Goal: Task Accomplishment & Management: Use online tool/utility

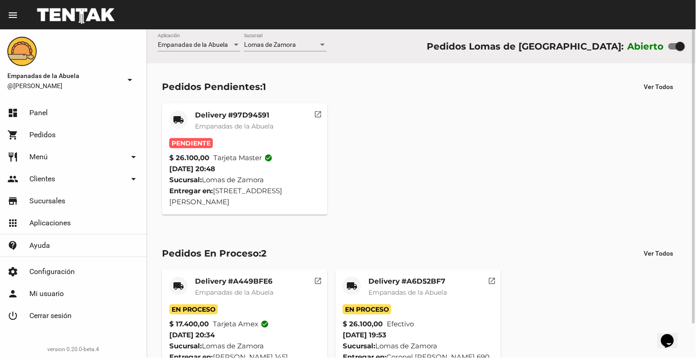
click at [240, 84] on div "Pedidos Pendientes: 1" at bounding box center [214, 86] width 104 height 15
click at [228, 116] on mat-card-title "Delivery #97D94591" at bounding box center [234, 115] width 78 height 9
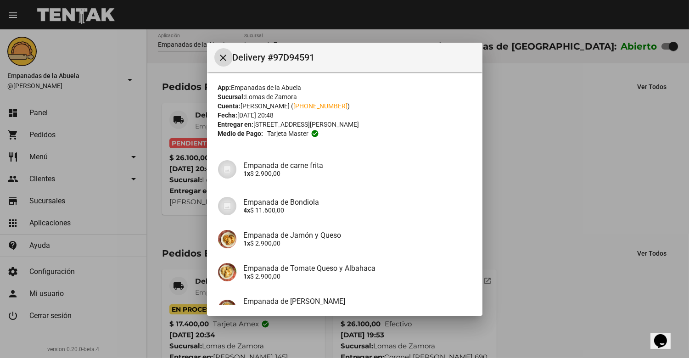
scroll to position [97, 0]
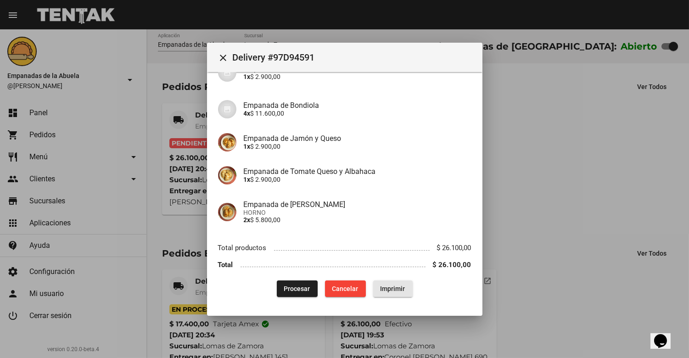
click at [386, 286] on span "Imprimir" at bounding box center [392, 288] width 25 height 7
click at [307, 291] on button "Procesar" at bounding box center [297, 288] width 41 height 17
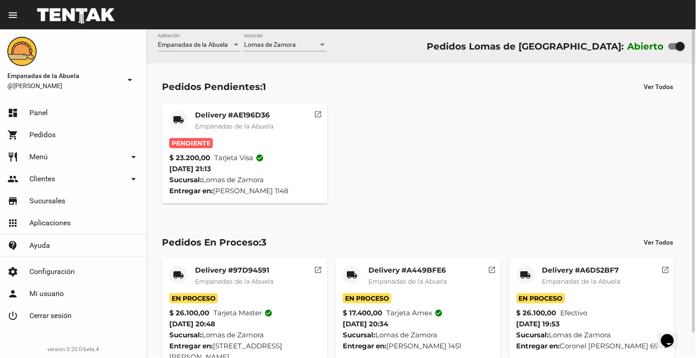
click at [231, 116] on mat-card-title "Delivery #AE196D36" at bounding box center [234, 115] width 78 height 9
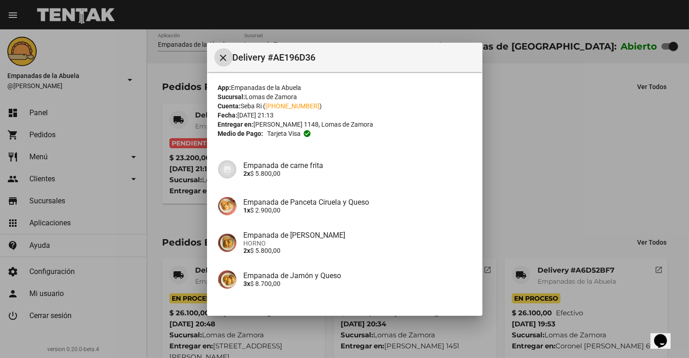
scroll to position [63, 0]
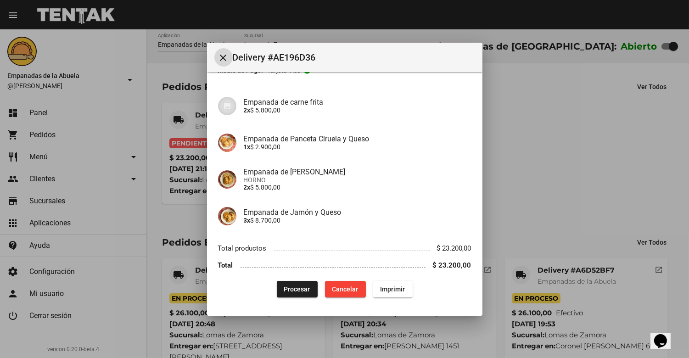
click at [390, 292] on button "Imprimir" at bounding box center [392, 289] width 39 height 17
click at [302, 291] on span "Procesar" at bounding box center [297, 288] width 26 height 7
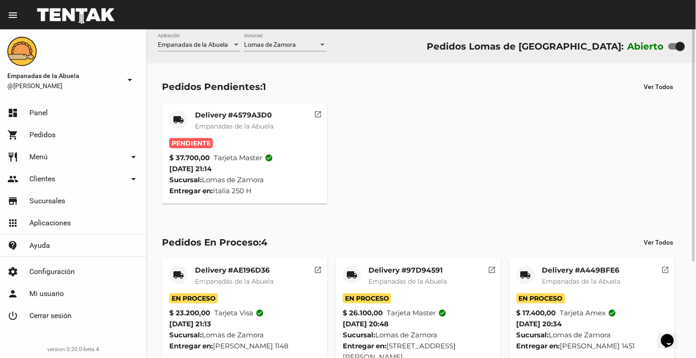
click at [249, 114] on mat-card-title "Delivery #4579A3D0" at bounding box center [234, 115] width 78 height 9
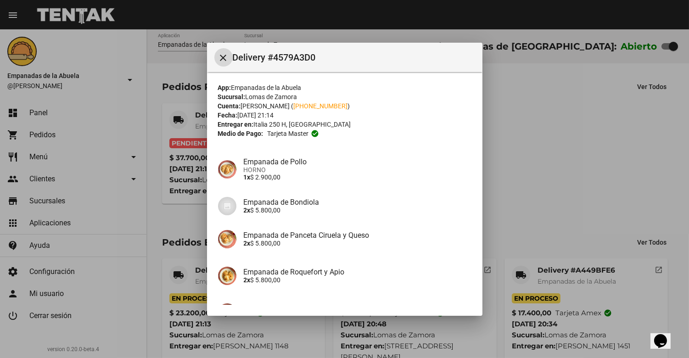
scroll to position [236, 0]
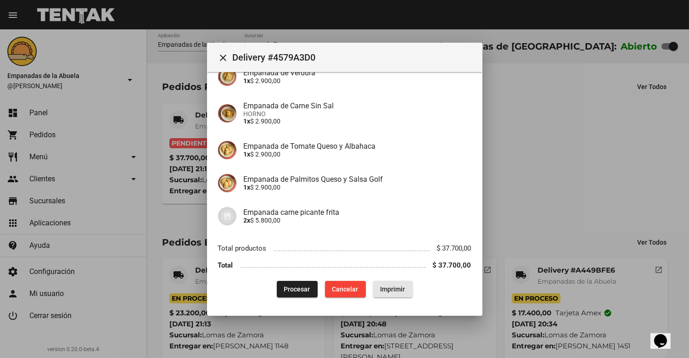
click at [384, 285] on span "Imprimir" at bounding box center [392, 288] width 25 height 7
click at [301, 287] on span "Procesar" at bounding box center [297, 288] width 26 height 7
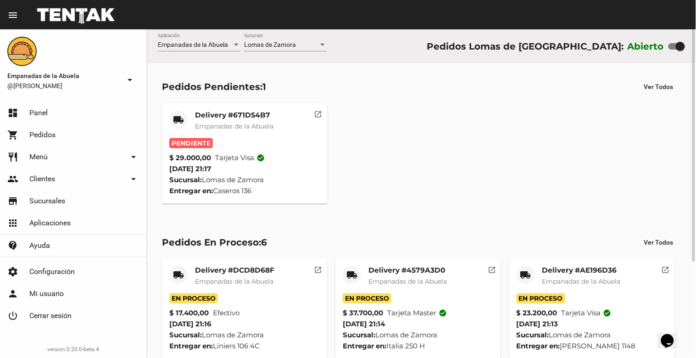
click at [243, 116] on mat-card-title "Delivery #671D54B7" at bounding box center [234, 115] width 78 height 9
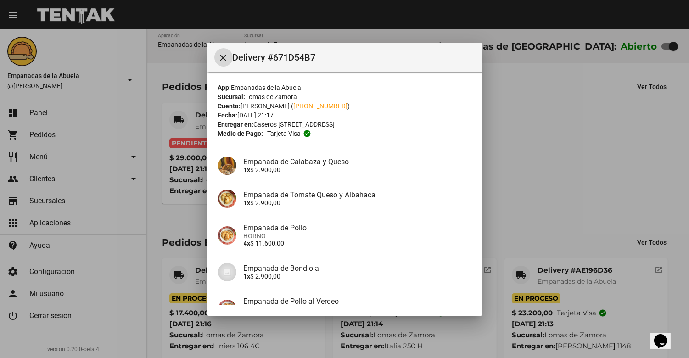
scroll to position [129, 0]
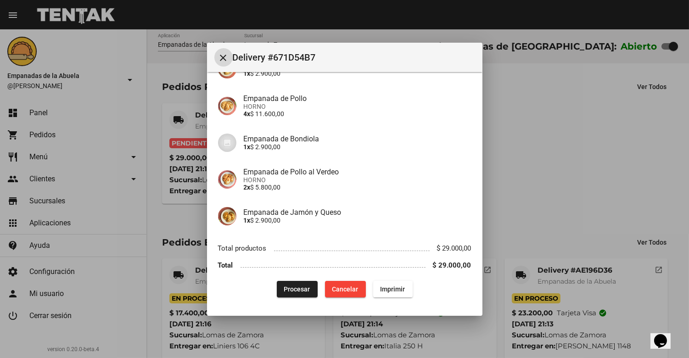
click at [387, 294] on button "Imprimir" at bounding box center [392, 289] width 39 height 17
click at [299, 290] on span "Procesar" at bounding box center [297, 288] width 26 height 7
